Goal: Task Accomplishment & Management: Manage account settings

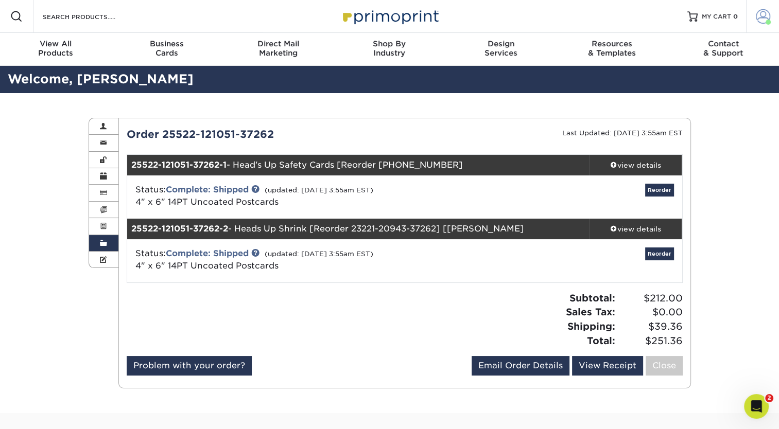
click at [760, 21] on span at bounding box center [763, 16] width 14 height 14
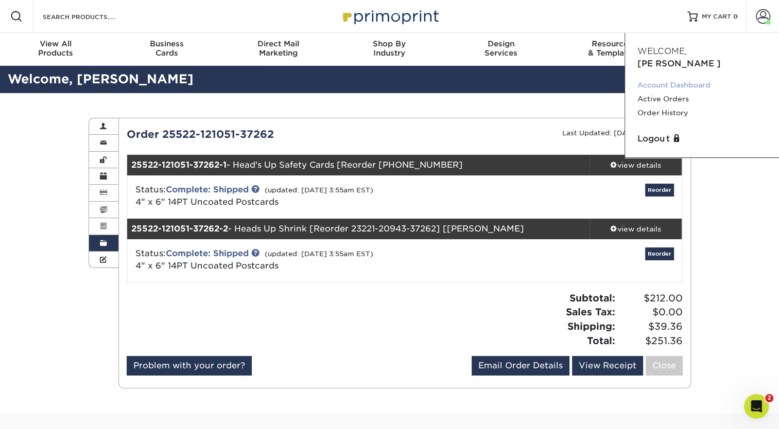
click at [680, 78] on link "Account Dashboard" at bounding box center [701, 85] width 129 height 14
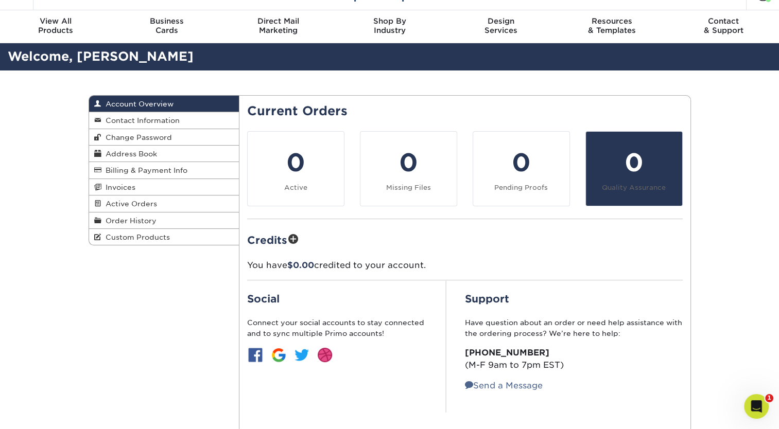
scroll to position [21, 0]
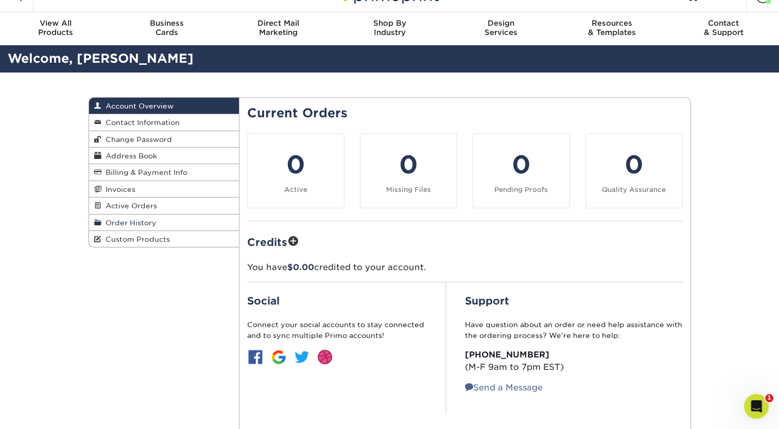
click at [208, 223] on link "Order History" at bounding box center [164, 223] width 150 height 16
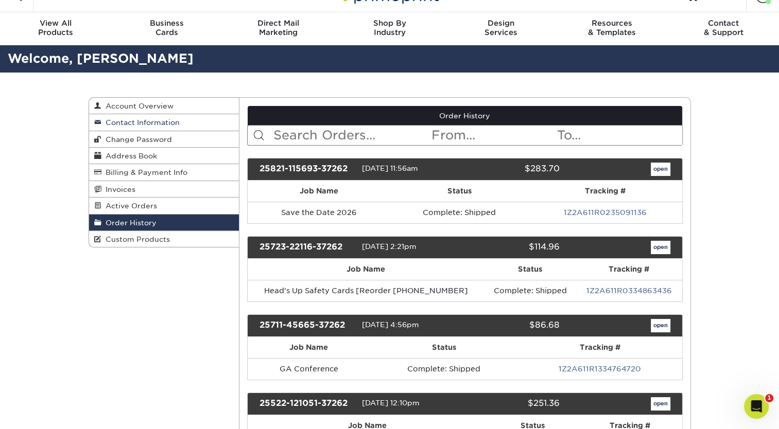
click at [177, 126] on span "Contact Information" at bounding box center [140, 122] width 78 height 8
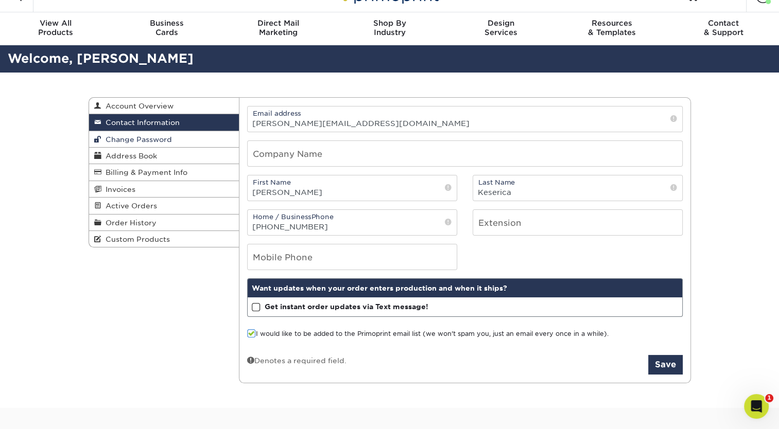
click at [181, 137] on link "Change Password" at bounding box center [164, 139] width 150 height 16
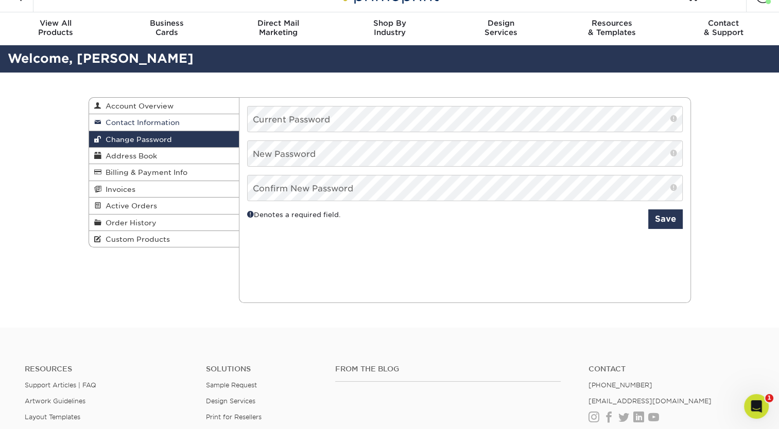
click at [180, 124] on link "Contact Information" at bounding box center [164, 122] width 150 height 16
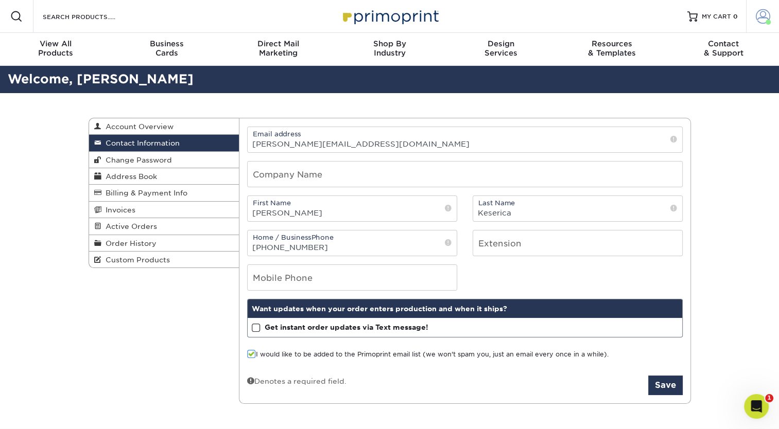
click at [758, 13] on span at bounding box center [763, 16] width 14 height 14
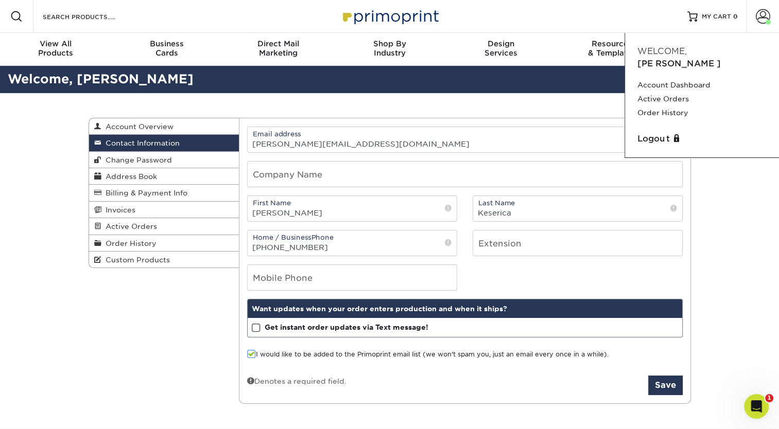
click at [752, 256] on div "Contact Information Account Overview Contact Information Change Password Addres…" at bounding box center [389, 261] width 779 height 336
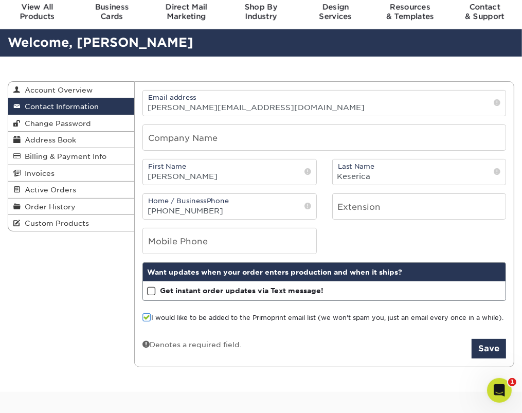
scroll to position [37, 0]
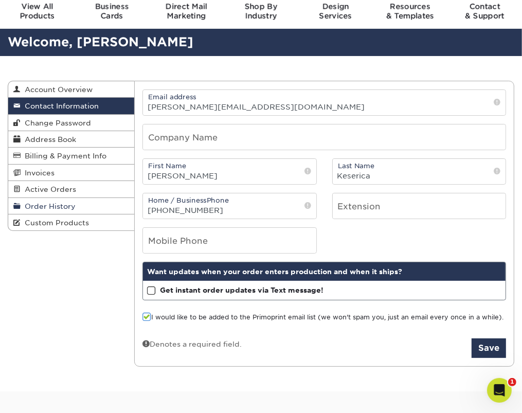
click at [29, 207] on span "Order History" at bounding box center [48, 206] width 55 height 8
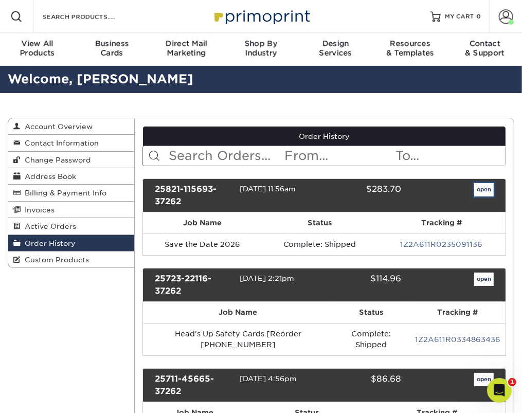
click at [480, 190] on link "open" at bounding box center [485, 189] width 20 height 13
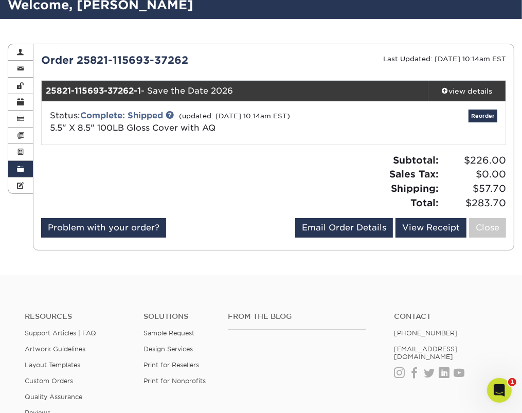
scroll to position [80, 0]
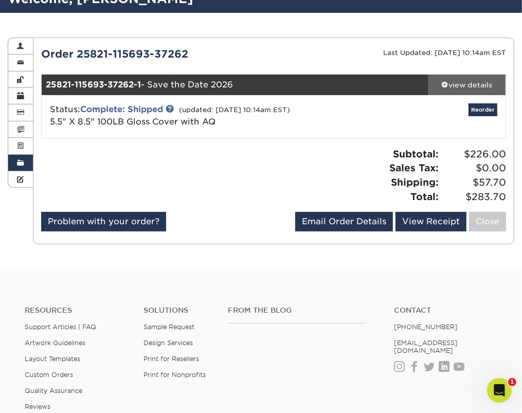
click at [463, 83] on div "view details" at bounding box center [467, 85] width 77 height 10
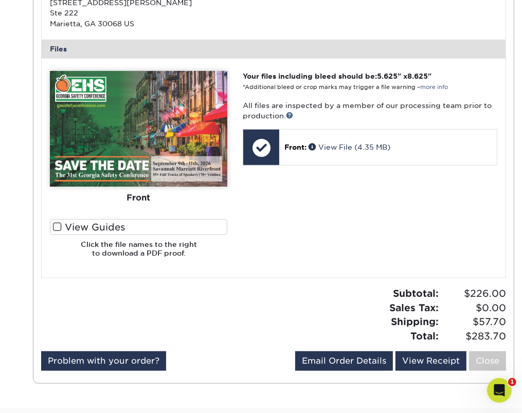
scroll to position [399, 0]
